Goal: Transaction & Acquisition: Purchase product/service

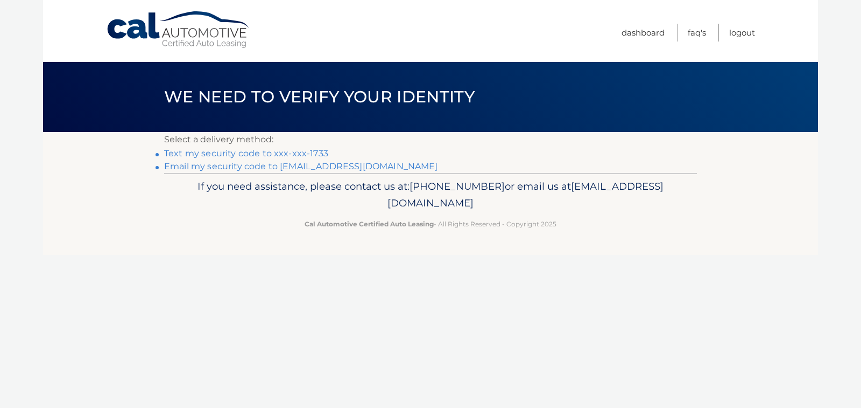
click at [279, 160] on li "Text my security code to xxx-xxx-1733" at bounding box center [430, 153] width 533 height 13
click at [277, 152] on link "Text my security code to xxx-xxx-1733" at bounding box center [246, 153] width 164 height 10
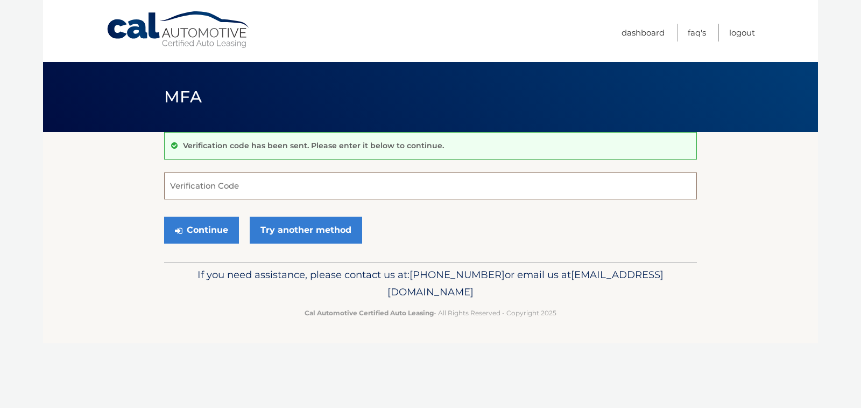
click at [234, 190] on input "Verification Code" at bounding box center [430, 185] width 533 height 27
type input "545635"
click at [164, 216] on button "Continue" at bounding box center [201, 229] width 75 height 27
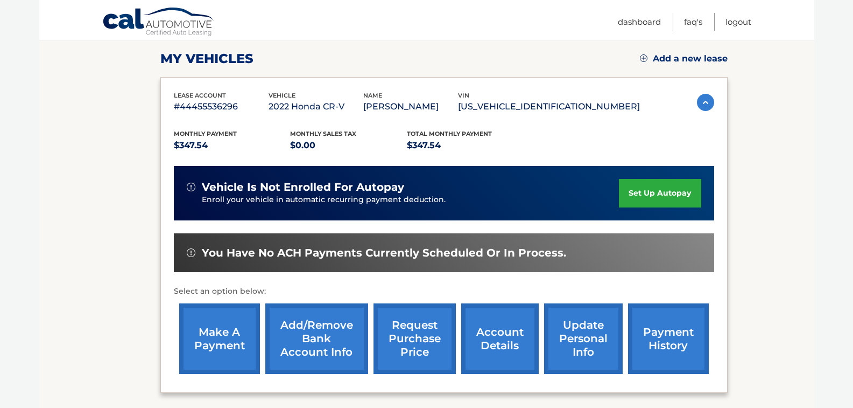
scroll to position [215, 0]
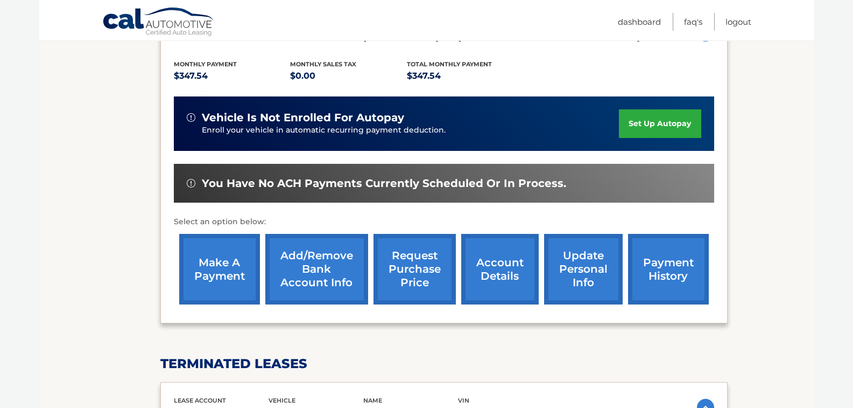
click at [202, 276] on link "make a payment" at bounding box center [219, 269] width 81 height 71
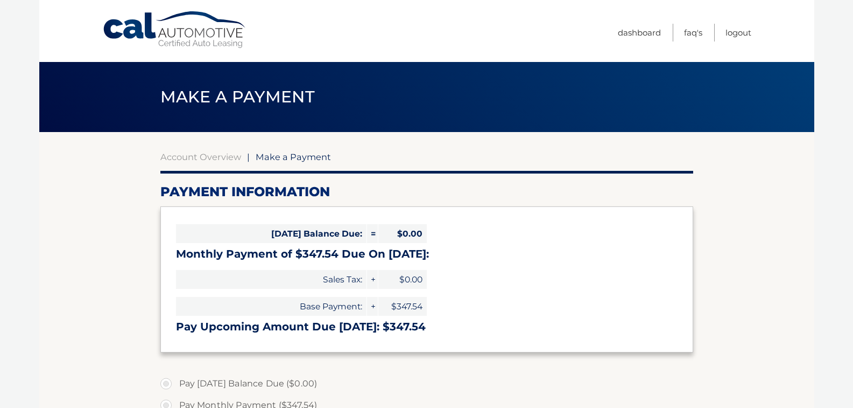
select select "NTM3ZmI1YmUtNzFiYy00ZDM1LTg5ODItODE1ZTYyYTkzM2Ni"
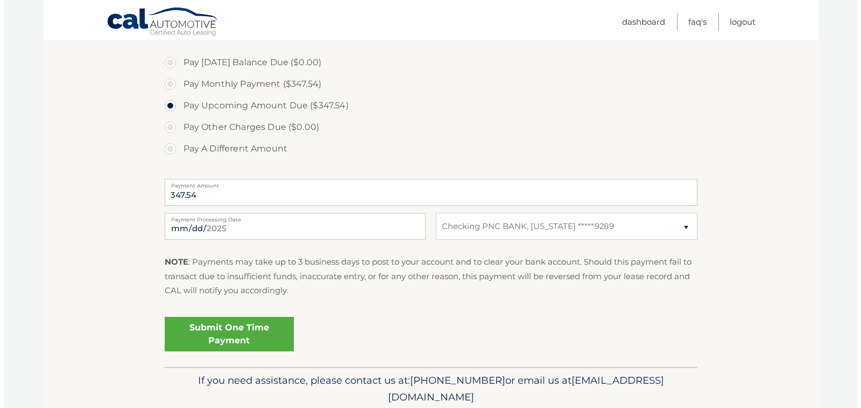
scroll to position [323, 0]
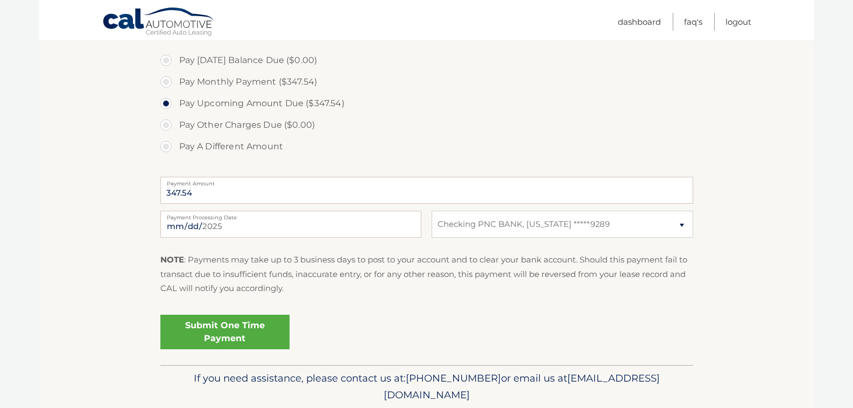
click at [238, 346] on link "Submit One Time Payment" at bounding box center [224, 331] width 129 height 34
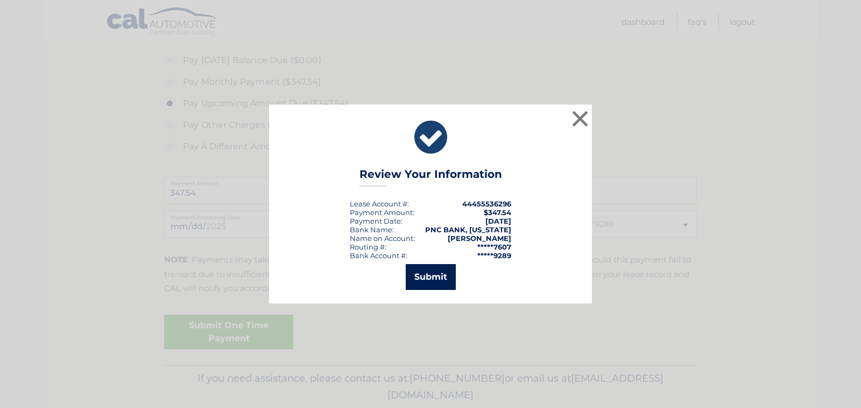
click at [425, 281] on button "Submit" at bounding box center [431, 277] width 50 height 26
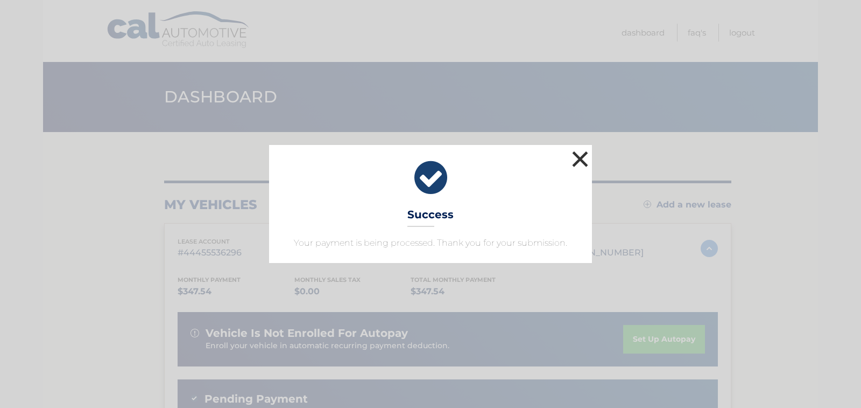
click at [583, 149] on button "×" at bounding box center [581, 159] width 22 height 22
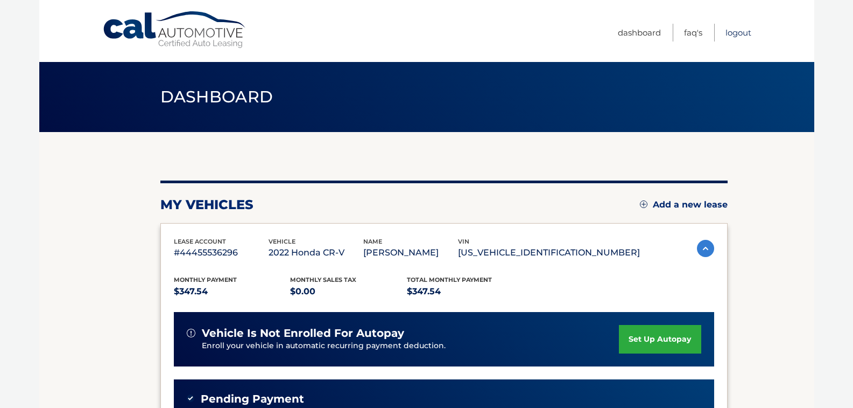
click at [730, 34] on link "Logout" at bounding box center [739, 33] width 26 height 18
